Goal: Task Accomplishment & Management: Complete application form

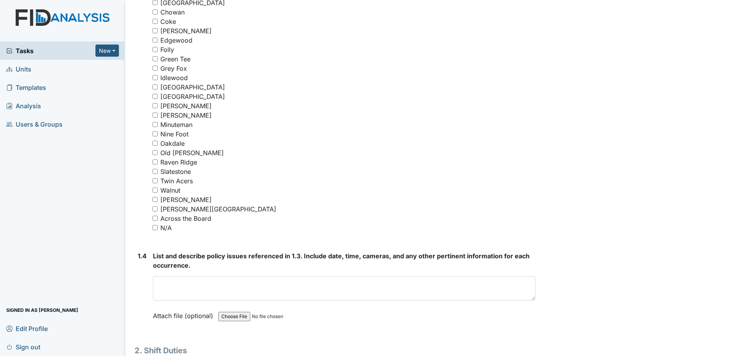
scroll to position [626, 0]
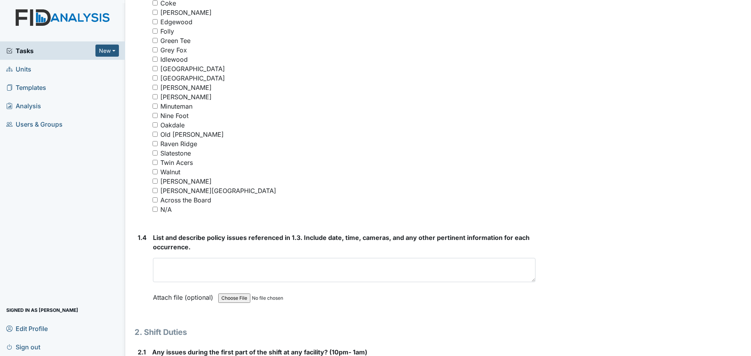
click at [155, 207] on input "N/A" at bounding box center [155, 209] width 5 height 5
checkbox input "true"
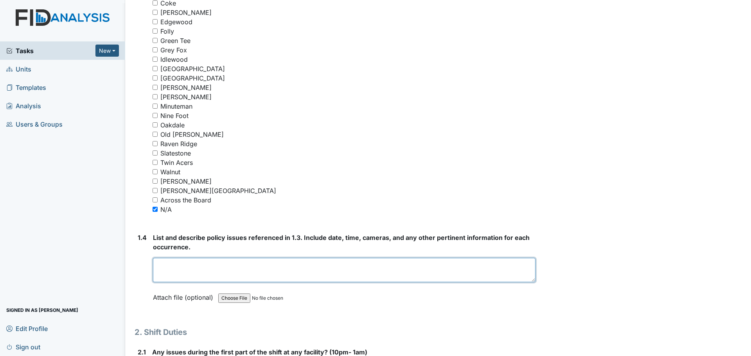
click at [298, 270] on textarea at bounding box center [344, 270] width 382 height 24
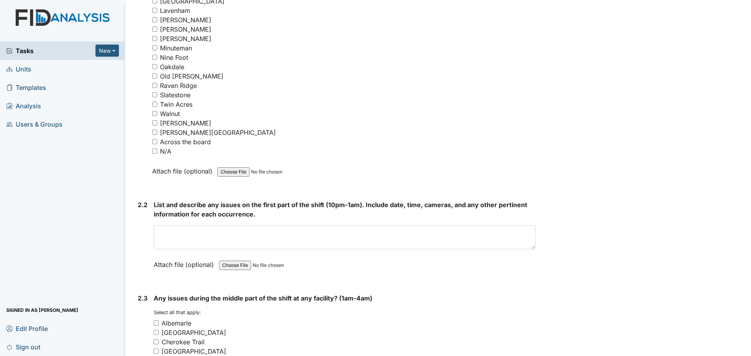
scroll to position [1173, 0]
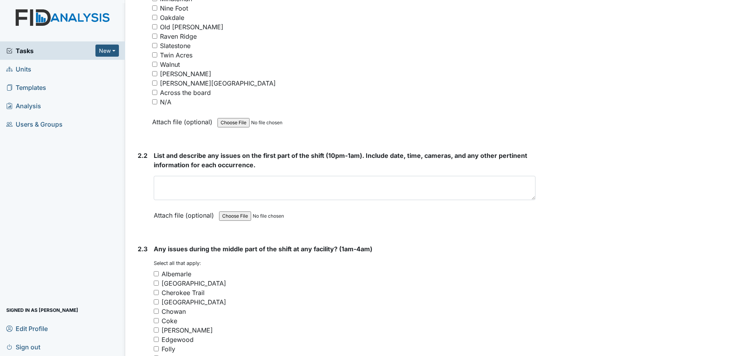
type textarea "Nothing to report."
drag, startPoint x: 158, startPoint y: 102, endPoint x: 153, endPoint y: 104, distance: 5.8
click at [153, 104] on div "N/A" at bounding box center [343, 101] width 383 height 9
click at [153, 102] on input "N/A" at bounding box center [154, 101] width 5 height 5
checkbox input "true"
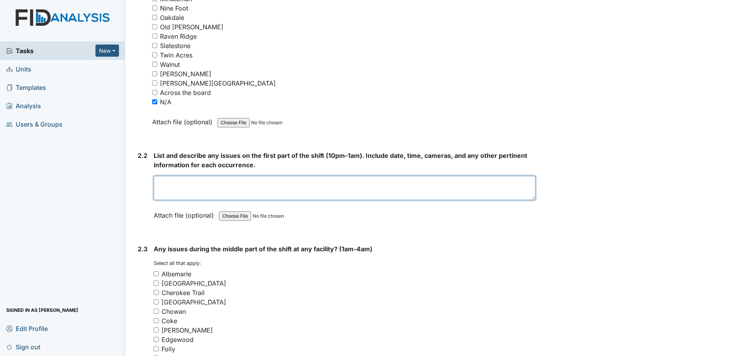
click at [233, 185] on textarea at bounding box center [345, 188] width 382 height 24
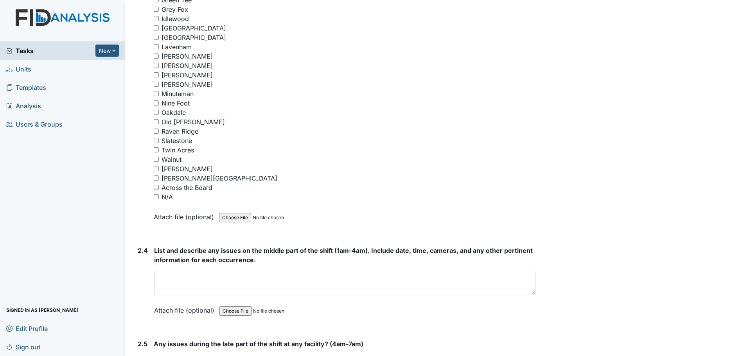
scroll to position [1603, 0]
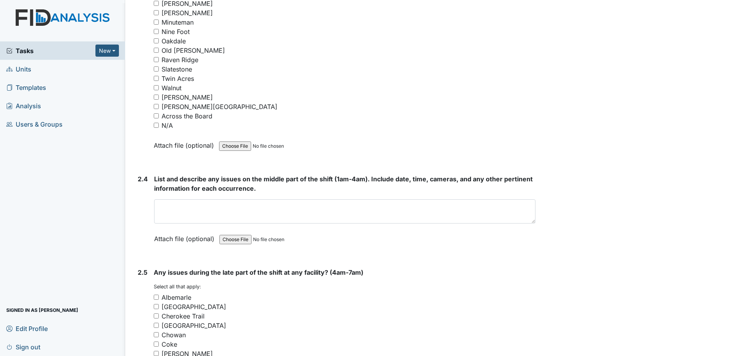
type textarea "Staff was cleaning and helping residents."
click at [155, 123] on input "N/A" at bounding box center [156, 125] width 5 height 5
checkbox input "true"
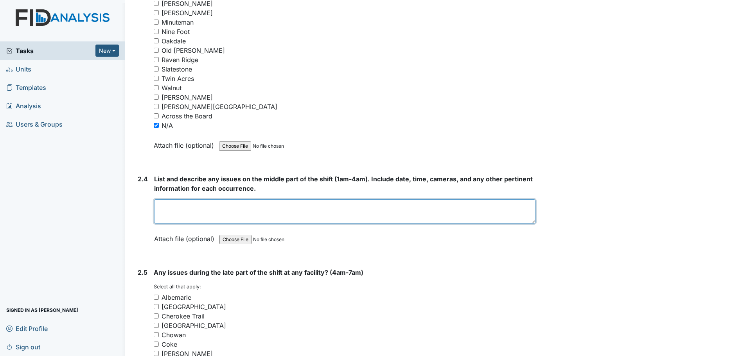
click at [357, 208] on textarea at bounding box center [344, 211] width 381 height 24
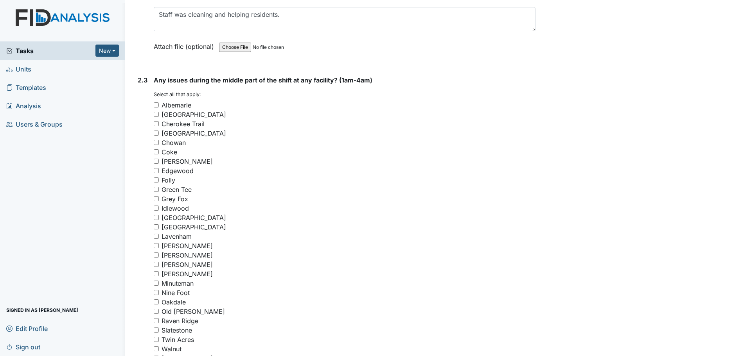
scroll to position [1330, 0]
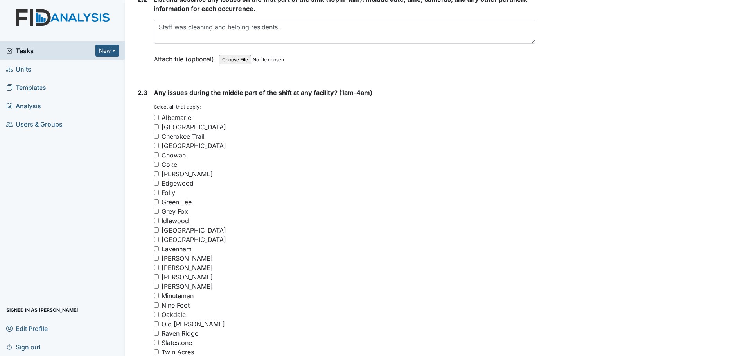
type textarea "Staff were"
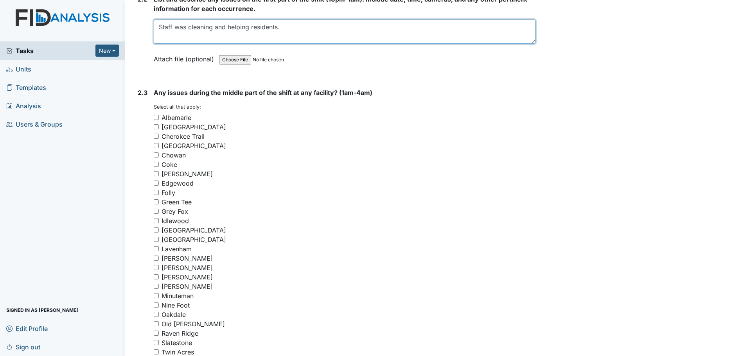
click at [187, 26] on textarea "Staff was cleaning and helping residents." at bounding box center [345, 32] width 382 height 24
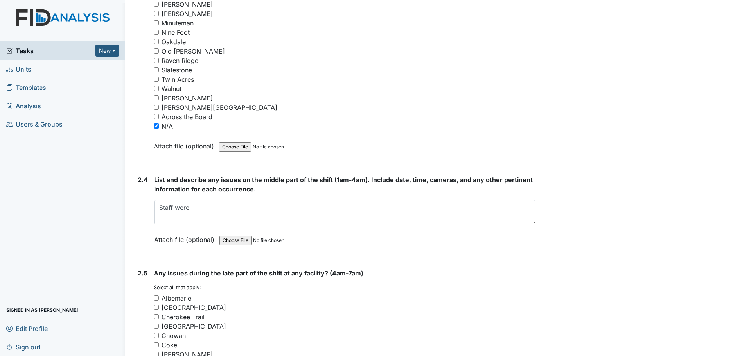
scroll to position [1721, 0]
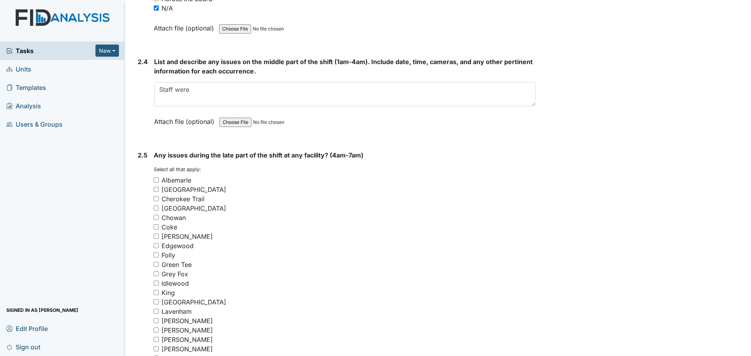
type textarea "Staff were cleaning and helping residents."
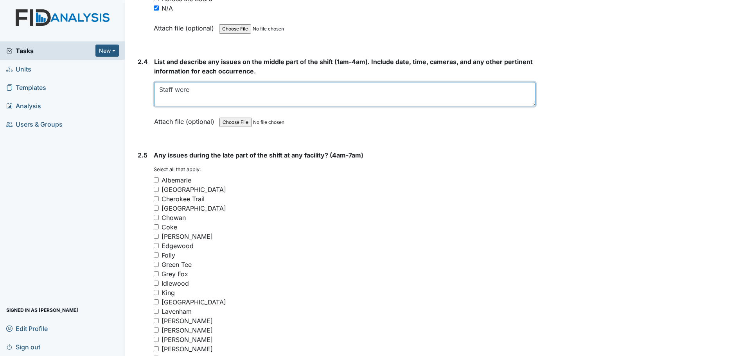
click at [214, 95] on textarea "Staff were" at bounding box center [344, 94] width 381 height 24
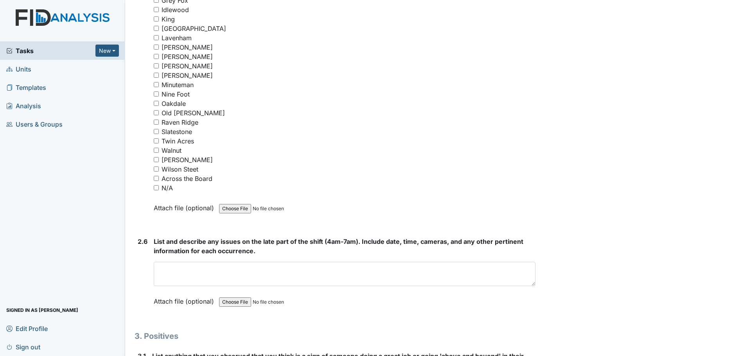
scroll to position [2129, 0]
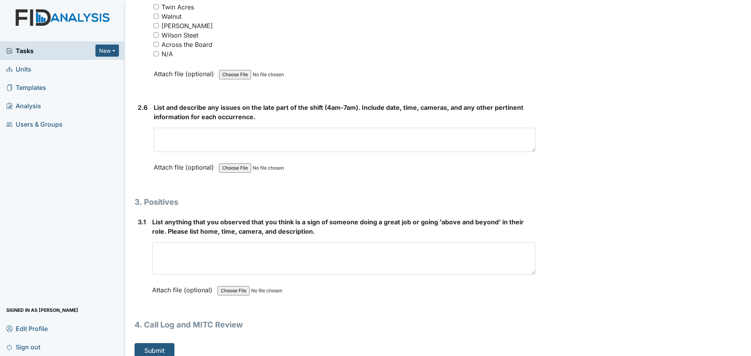
drag, startPoint x: 530, startPoint y: 264, endPoint x: 567, endPoint y: 375, distance: 116.4
click at [567, 356] on html "Tasks New Form Inspection Document Bundle Units Templates Analysis Users & Grou…" at bounding box center [375, 178] width 751 height 356
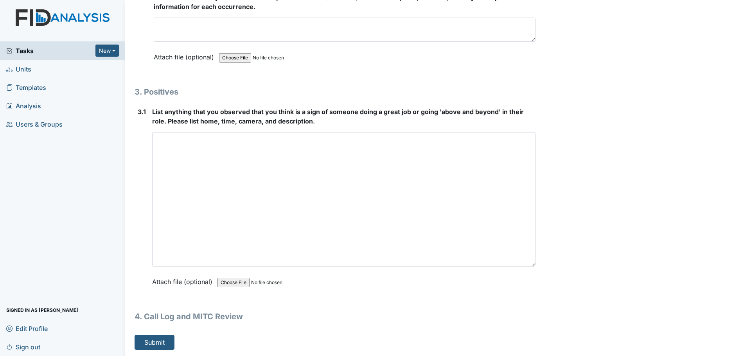
scroll to position [2239, 0]
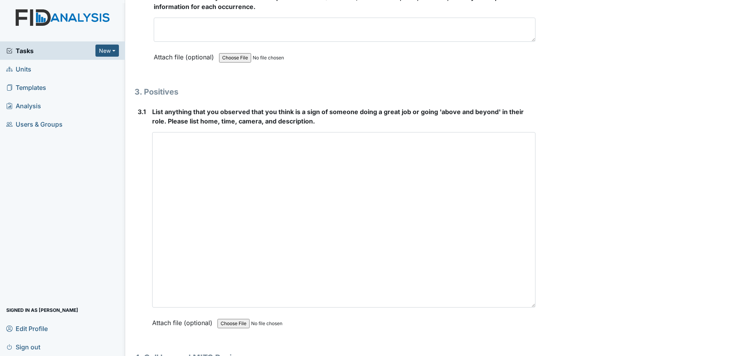
drag, startPoint x: 529, startPoint y: 262, endPoint x: 549, endPoint y: 323, distance: 64.4
type textarea "Staff were cleaning and helping residents."
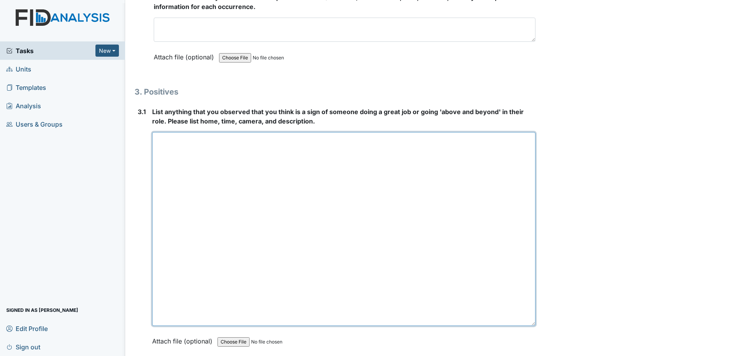
click at [470, 219] on textarea at bounding box center [343, 229] width 383 height 194
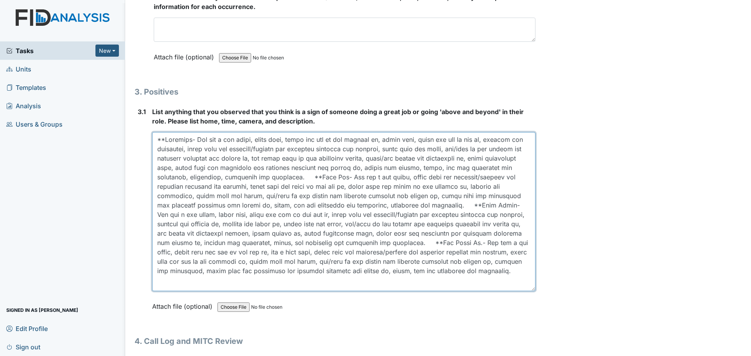
drag, startPoint x: 528, startPoint y: 325, endPoint x: 527, endPoint y: 290, distance: 35.2
click at [528, 290] on textarea at bounding box center [343, 211] width 383 height 159
click at [522, 286] on textarea at bounding box center [343, 211] width 383 height 159
type textarea "**[PERSON_NAME]- She did a med count, wiped down, swept and mop in the laundry …"
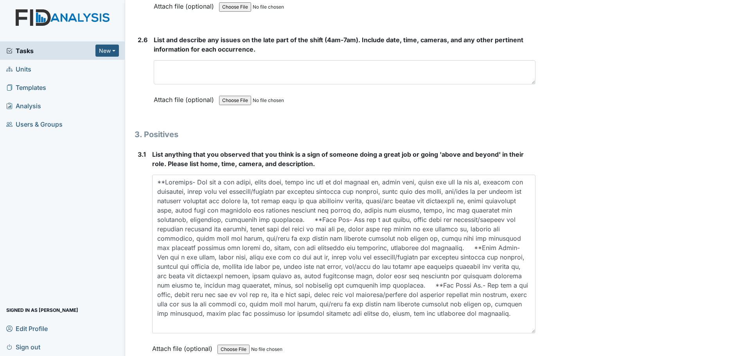
scroll to position [2161, 0]
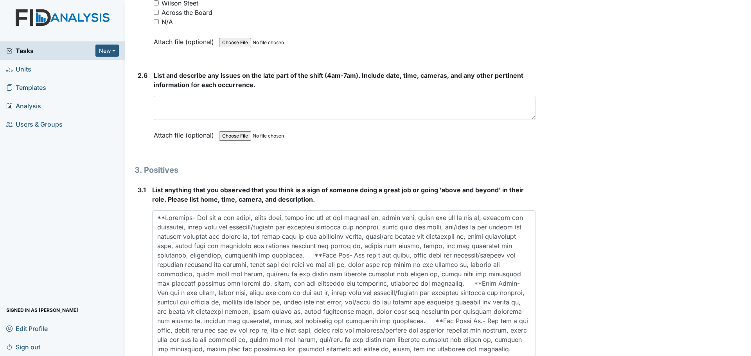
click at [156, 21] on input "N/A" at bounding box center [156, 21] width 5 height 5
checkbox input "true"
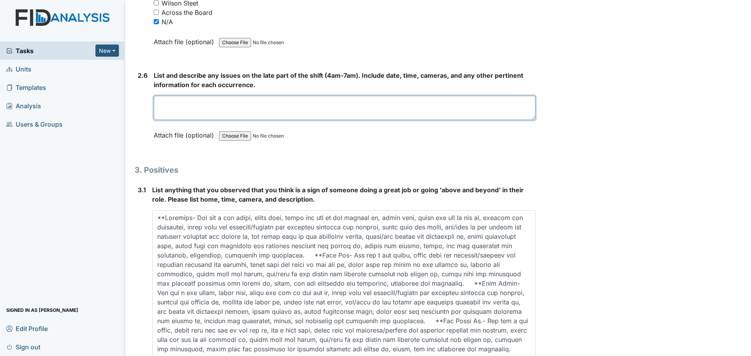
drag, startPoint x: 198, startPoint y: 102, endPoint x: 191, endPoint y: 104, distance: 6.9
click at [197, 103] on textarea at bounding box center [345, 108] width 382 height 24
type textarea "Staff finished cleaning and assisted residents."
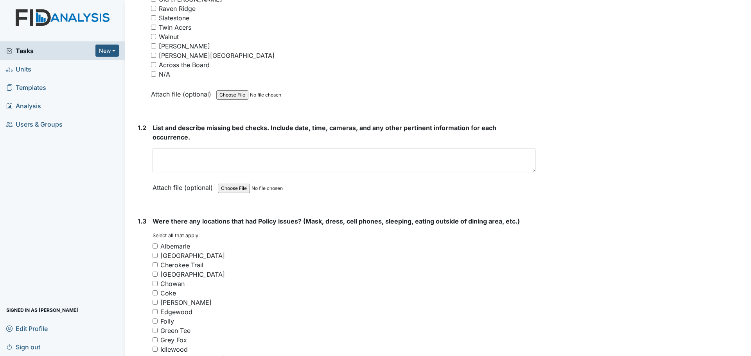
scroll to position [323, 0]
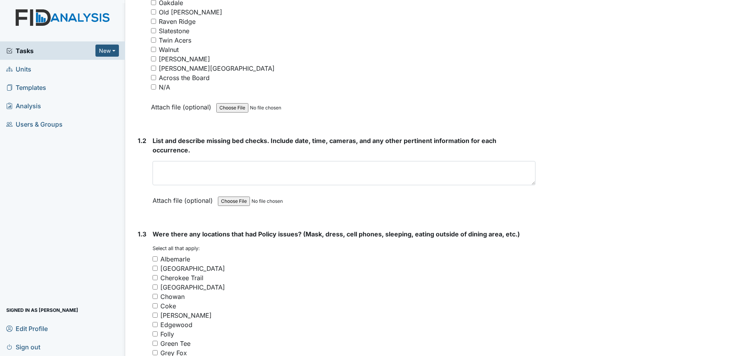
click at [154, 87] on input "N/A" at bounding box center [153, 86] width 5 height 5
checkbox input "true"
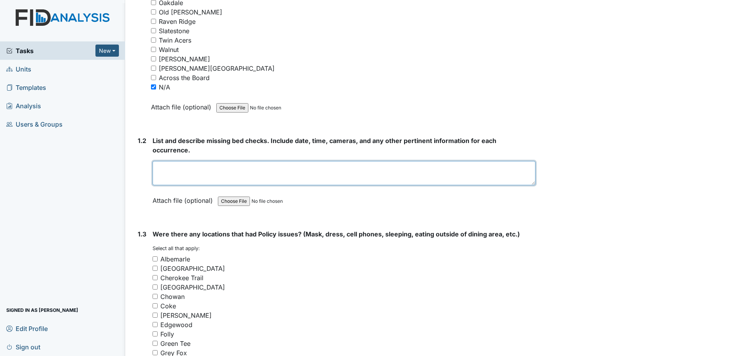
click at [281, 171] on textarea at bounding box center [344, 173] width 383 height 24
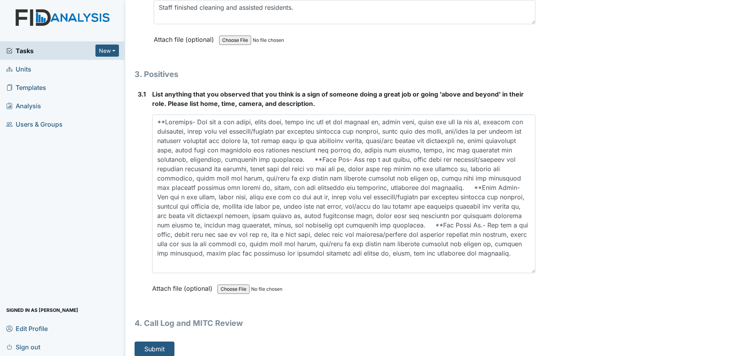
scroll to position [2263, 0]
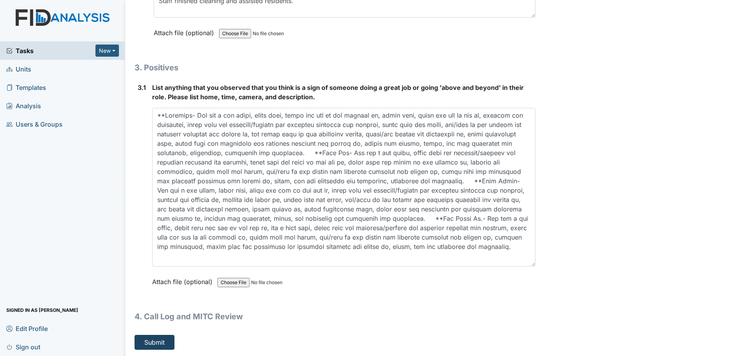
type textarea "Staff did their bed checks."
click at [145, 348] on button "Submit" at bounding box center [155, 342] width 40 height 15
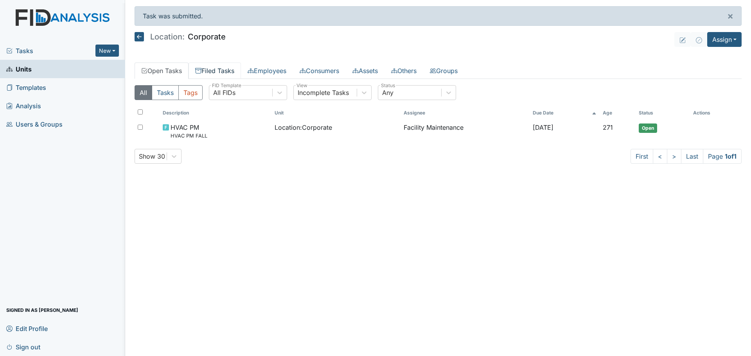
click at [205, 70] on link "Filed Tasks" at bounding box center [214, 71] width 52 height 16
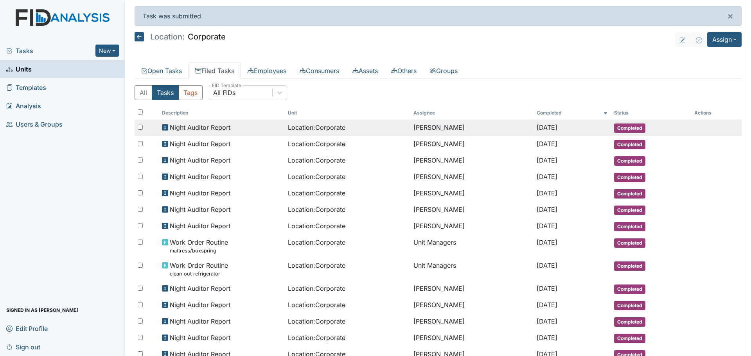
click at [217, 127] on span "Night Auditor Report" at bounding box center [200, 127] width 61 height 9
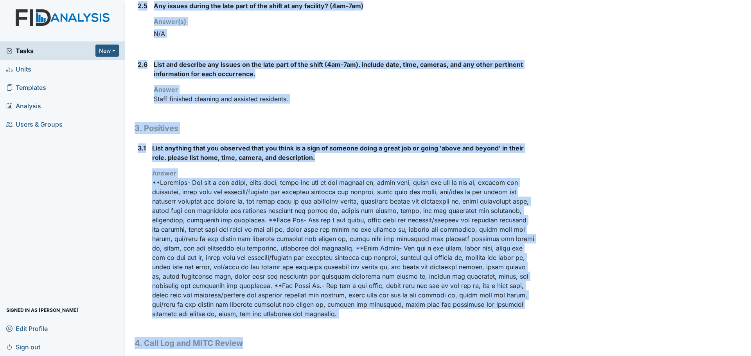
scroll to position [677, 0]
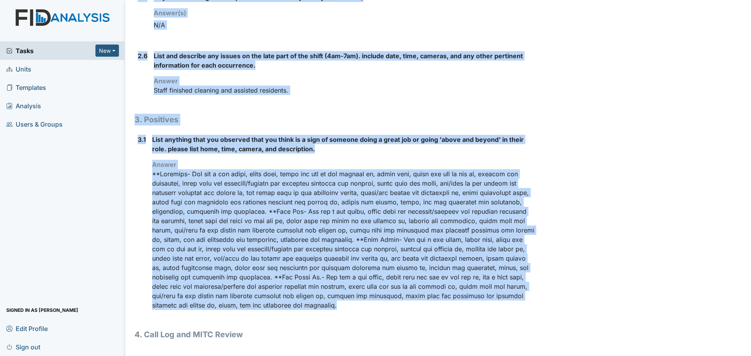
drag, startPoint x: 135, startPoint y: 40, endPoint x: 360, endPoint y: 315, distance: 355.2
copy div "Location: Corporate Assignee: [PERSON_NAME] Creator: [PERSON_NAME] Remediator: …"
